Goal: Task Accomplishment & Management: Manage account settings

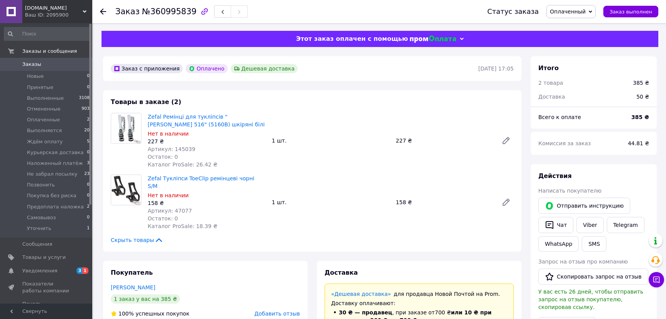
scroll to position [280, 0]
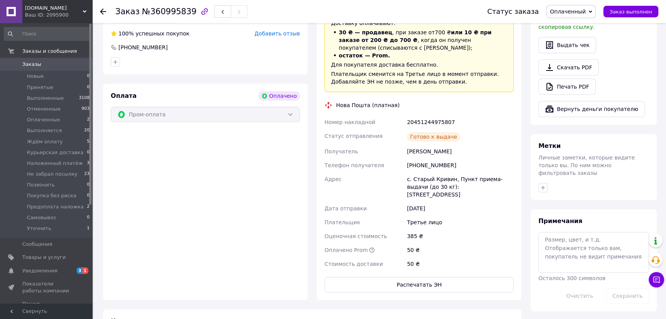
click at [104, 13] on icon at bounding box center [103, 11] width 6 height 6
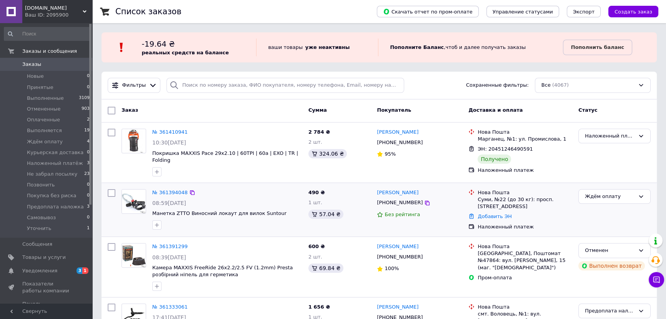
scroll to position [105, 0]
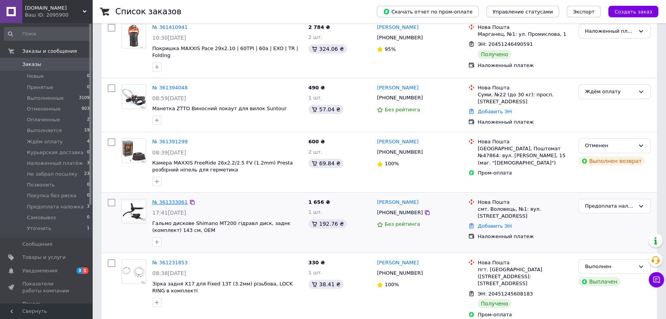
click at [174, 200] on link "№ 361333061" at bounding box center [169, 202] width 35 height 6
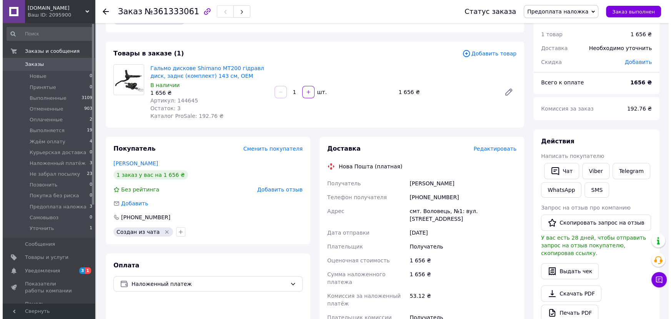
scroll to position [105, 0]
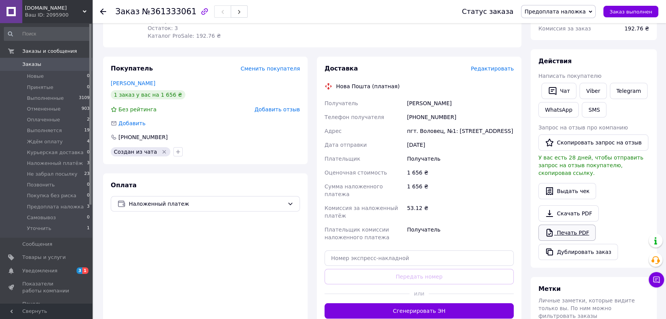
click at [579, 224] on link "Печать PDF" at bounding box center [567, 232] width 57 height 16
click at [503, 68] on span "Редактировать" at bounding box center [492, 68] width 43 height 6
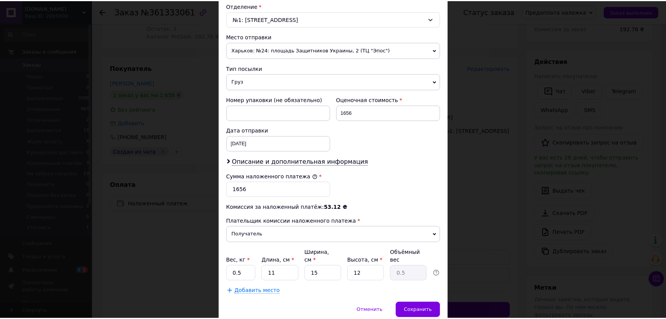
scroll to position [245, 0]
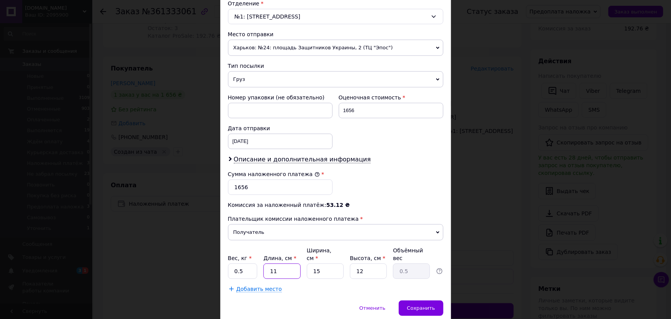
click at [281, 263] on input "11" at bounding box center [282, 270] width 37 height 15
type input "1"
type input "0.1"
type input "2"
type input "0.1"
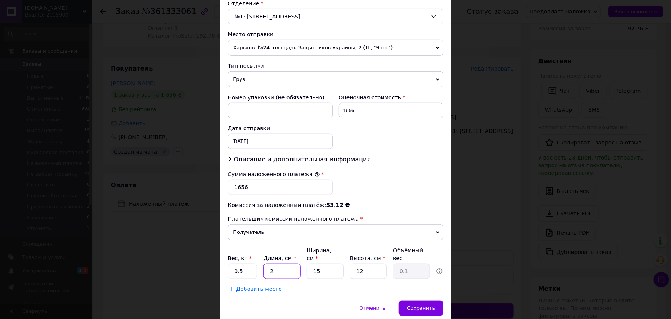
type input "22"
type input "0.99"
type input "22"
click at [324, 265] on input "15" at bounding box center [325, 270] width 37 height 15
type input "1"
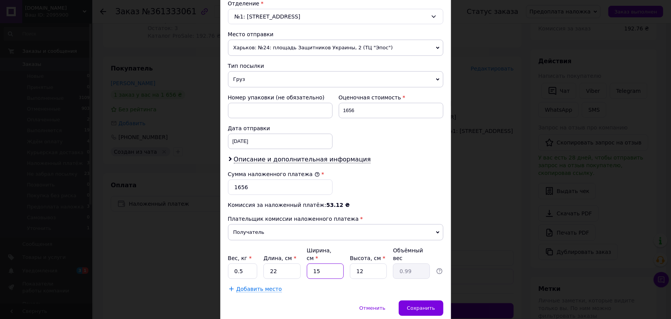
type input "0.1"
type input "2"
type input "0.13"
type input "23"
type input "1.52"
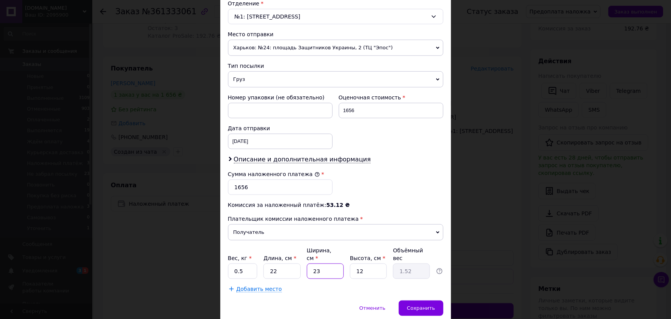
type input "23"
click at [370, 263] on input "12" at bounding box center [368, 270] width 37 height 15
type input "1"
type input "0.13"
type input "10"
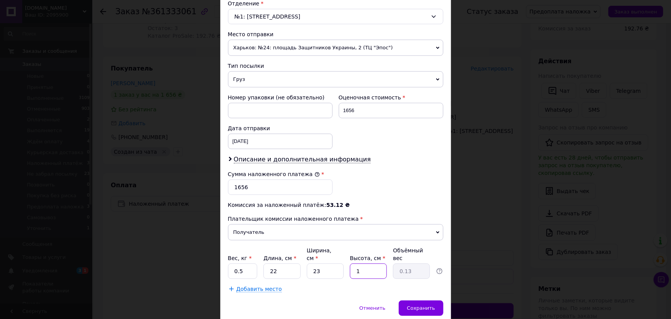
type input "1.26"
type input "10"
click at [340, 300] on div "Отменить   Сохранить" at bounding box center [335, 311] width 231 height 23
click at [251, 263] on input "0.5" at bounding box center [243, 270] width 30 height 15
type input "0"
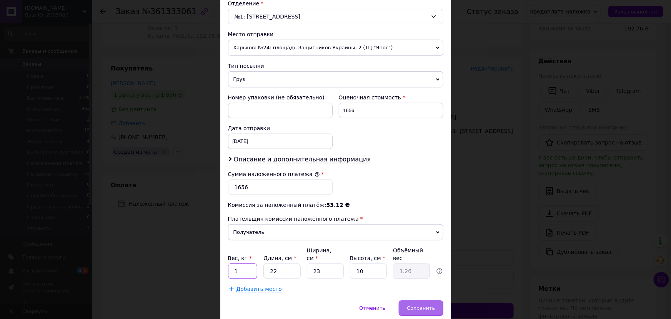
type input "1"
click at [417, 305] on span "Сохранить" at bounding box center [421, 308] width 28 height 6
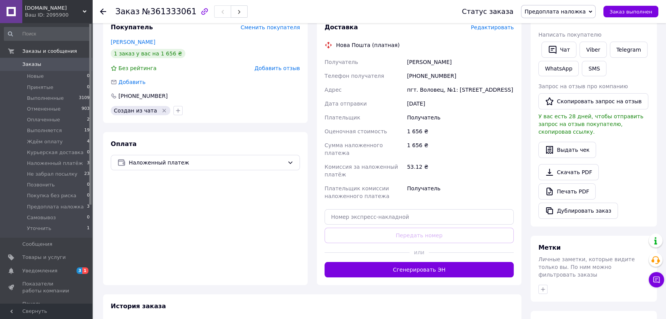
scroll to position [210, 0]
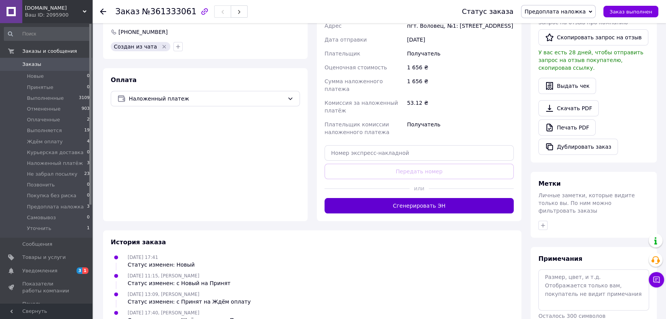
click at [421, 199] on button "Сгенерировать ЭН" at bounding box center [419, 205] width 189 height 15
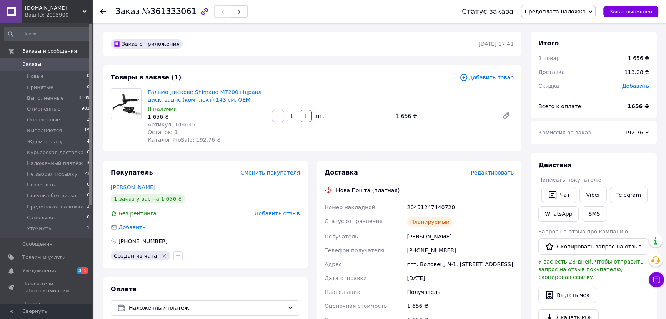
scroll to position [0, 0]
click at [654, 281] on icon at bounding box center [657, 279] width 8 height 8
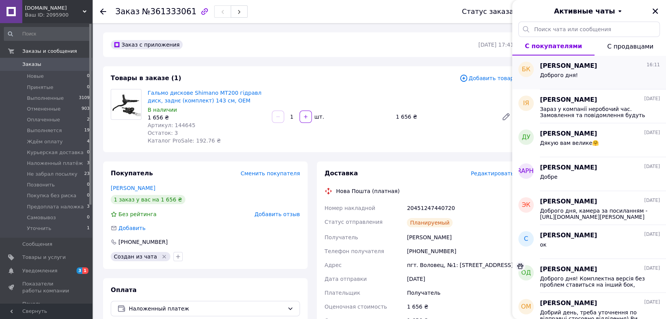
click at [584, 65] on div "Богдан Клід 16:11" at bounding box center [600, 66] width 120 height 9
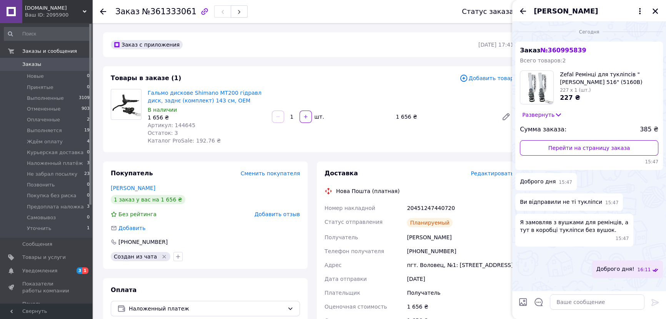
scroll to position [97, 0]
click at [656, 9] on icon "Закрыть" at bounding box center [655, 11] width 7 height 7
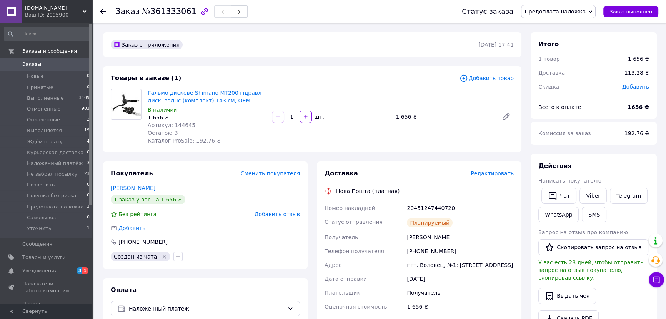
click at [107, 8] on div at bounding box center [107, 11] width 15 height 23
click at [100, 9] on icon at bounding box center [103, 11] width 6 height 6
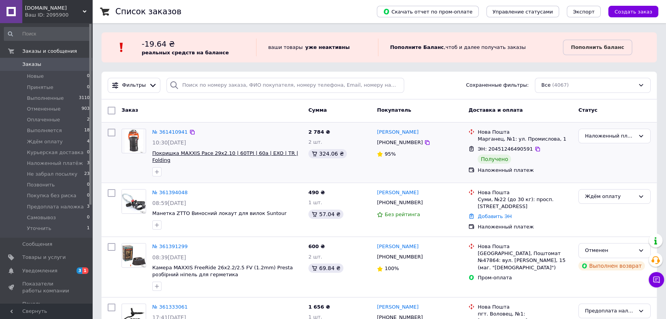
click at [208, 153] on span "Покришка MAXXIS Pace 29x2.10 | 60TPI | 60a | EXO | TR | Folding" at bounding box center [225, 156] width 146 height 13
